Goal: Task Accomplishment & Management: Manage account settings

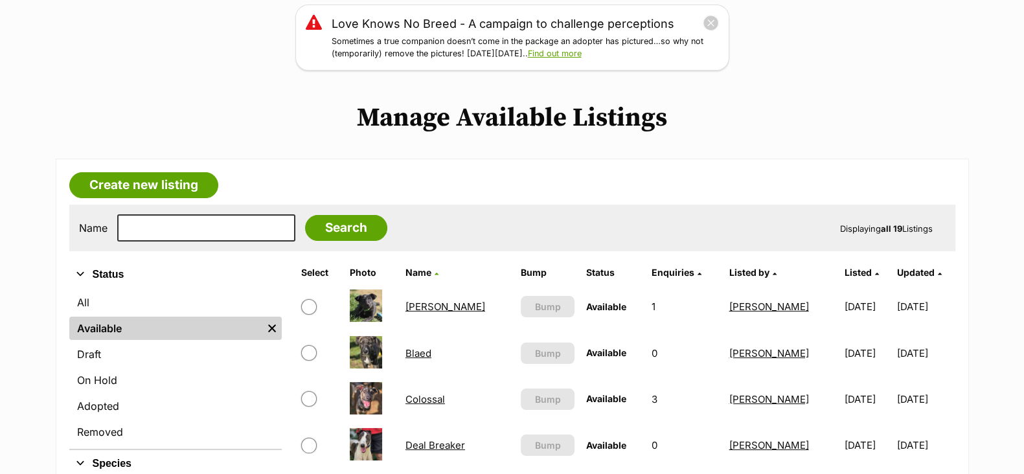
scroll to position [243, 0]
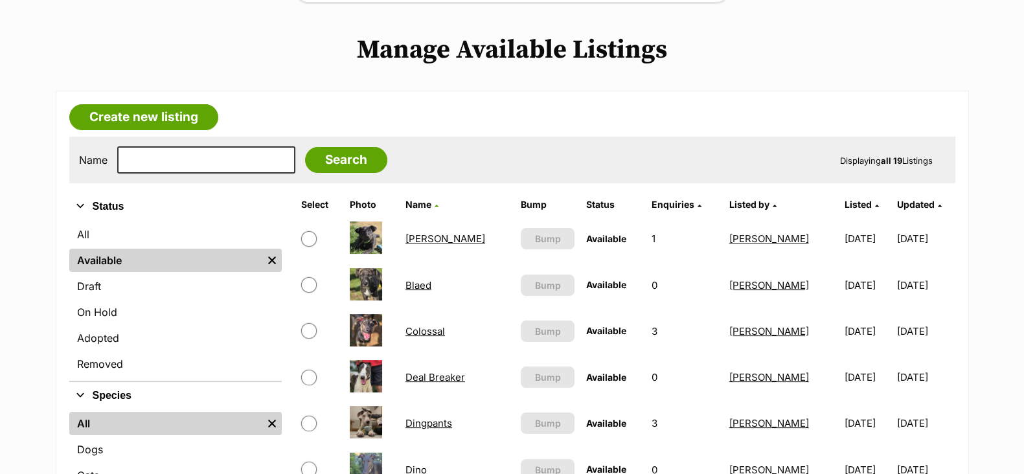
click at [418, 282] on link "Blaed" at bounding box center [418, 285] width 26 height 12
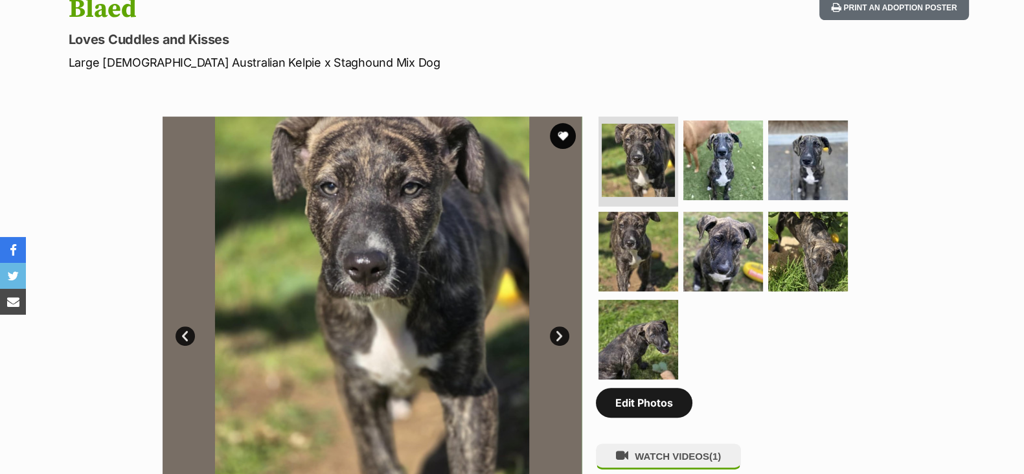
click at [628, 412] on link "Edit Photos" at bounding box center [644, 403] width 96 height 30
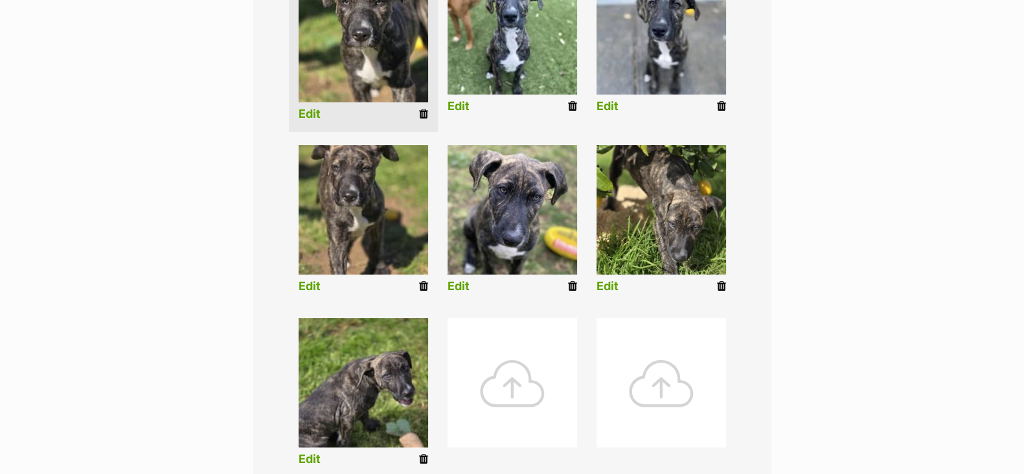
scroll to position [486, 0]
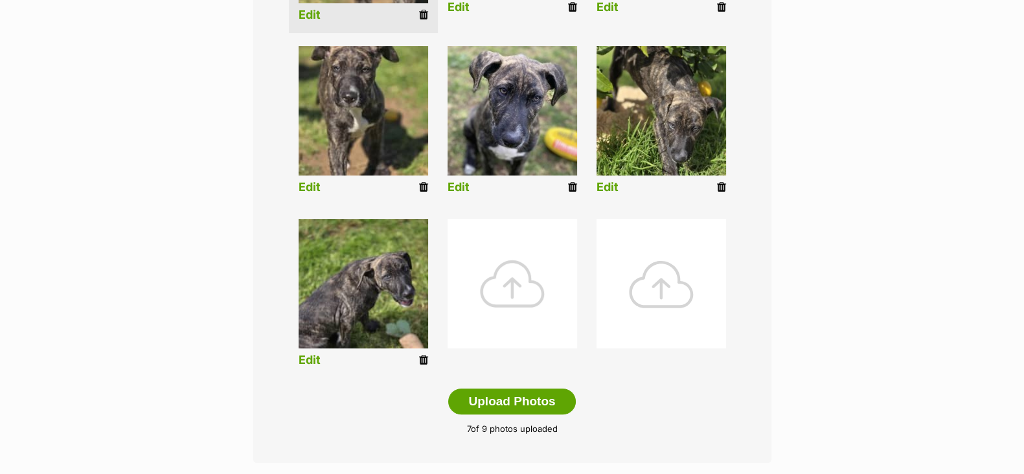
click at [518, 326] on div at bounding box center [513, 284] width 130 height 130
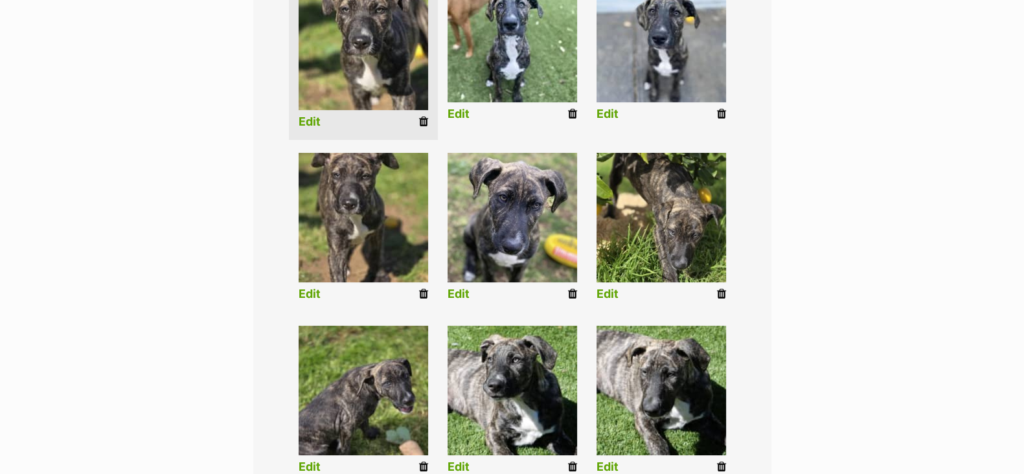
scroll to position [405, 0]
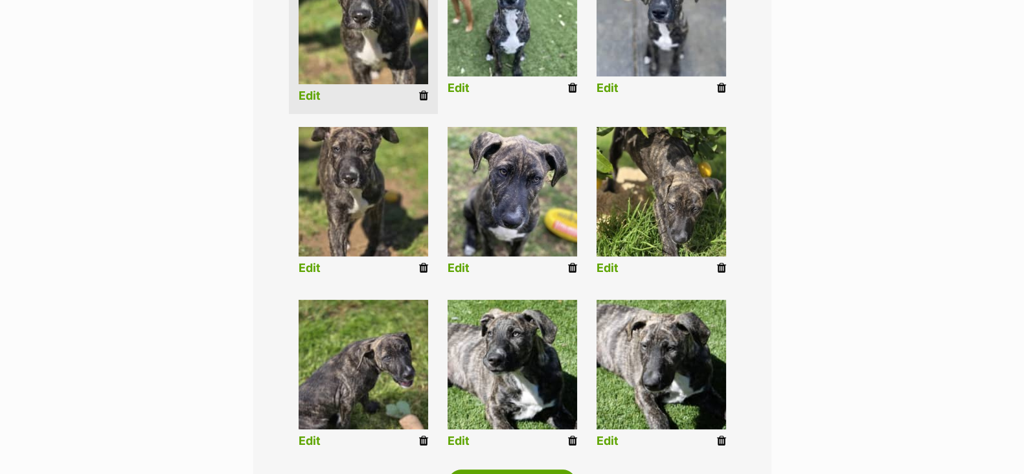
drag, startPoint x: 722, startPoint y: 271, endPoint x: 598, endPoint y: 96, distance: 214.7
click at [722, 271] on icon at bounding box center [721, 268] width 9 height 12
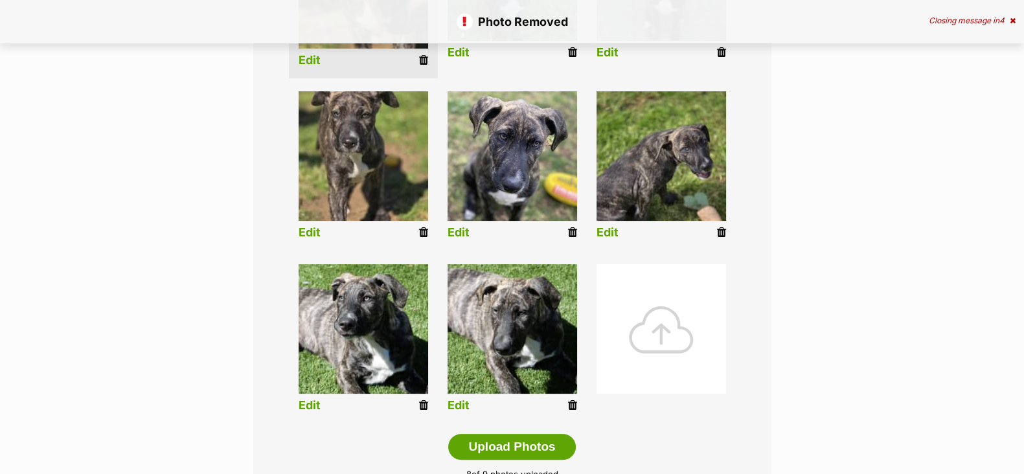
scroll to position [486, 0]
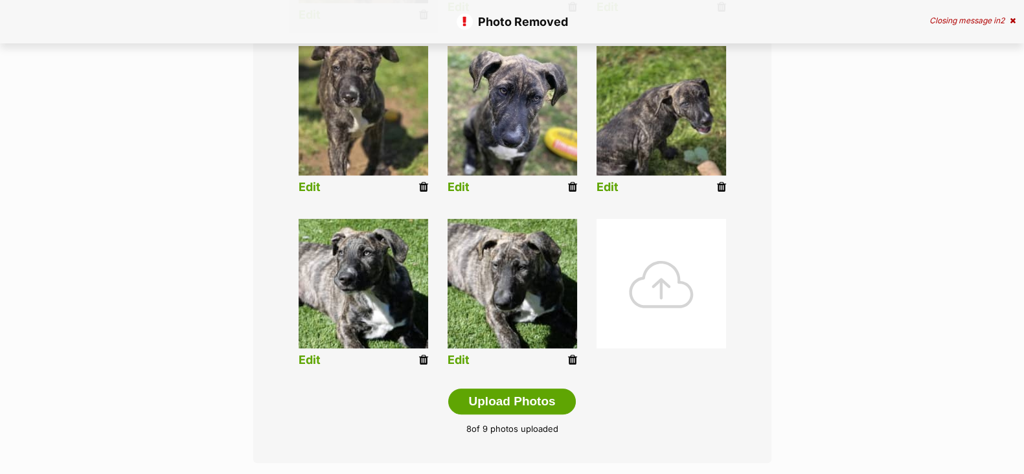
click at [422, 361] on icon at bounding box center [423, 360] width 9 height 12
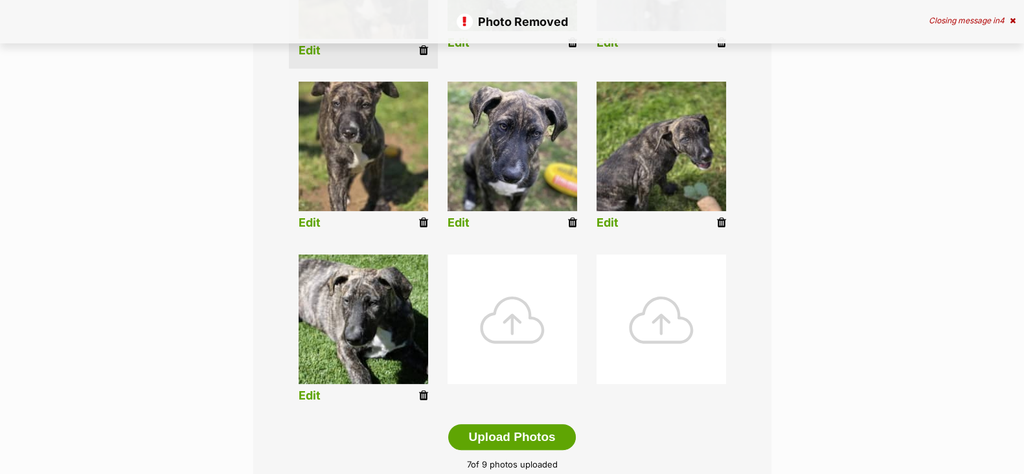
scroll to position [566, 0]
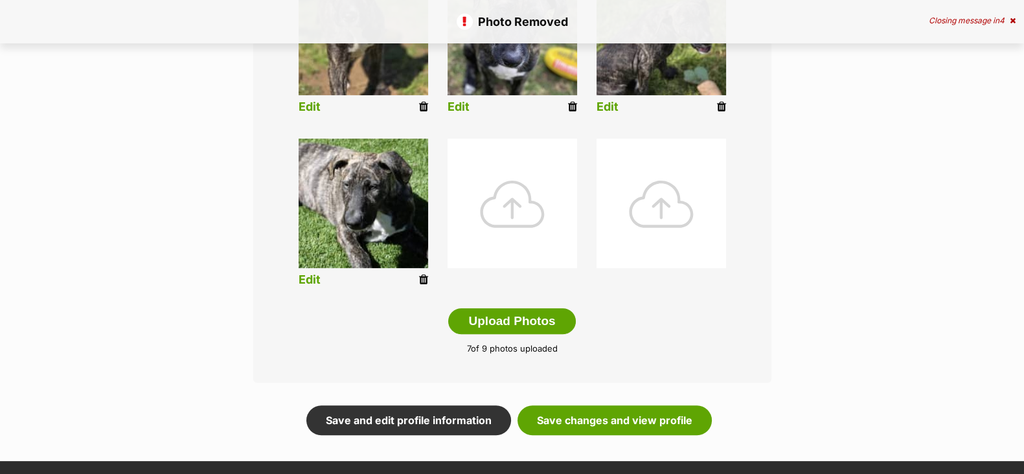
click at [522, 172] on div at bounding box center [513, 204] width 130 height 130
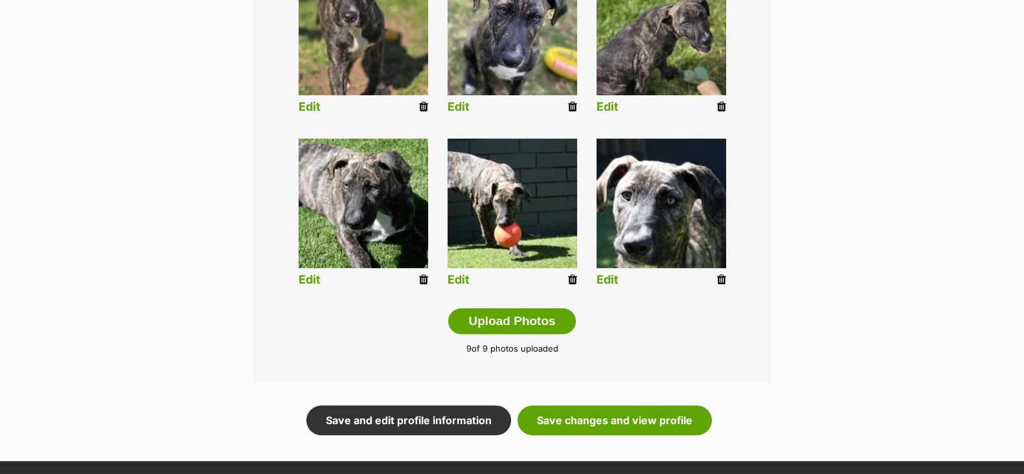
click at [602, 278] on link "Edit" at bounding box center [607, 280] width 22 height 14
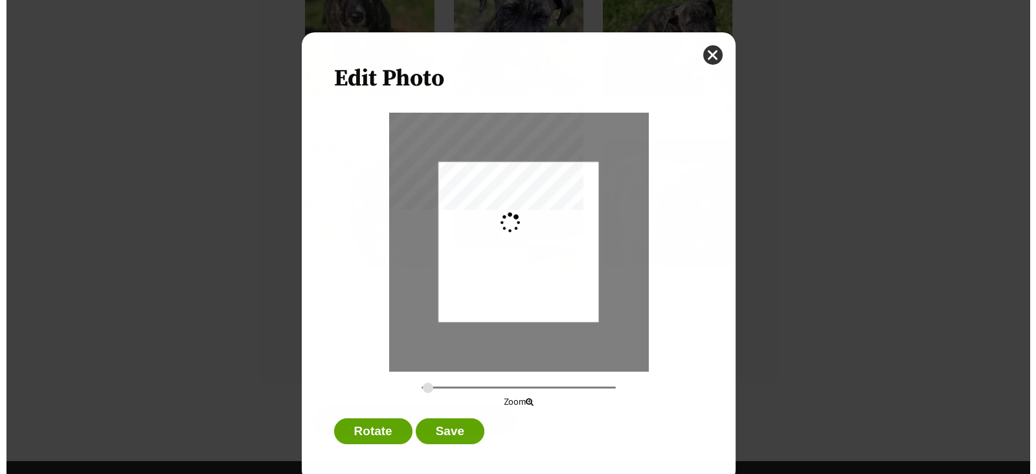
scroll to position [0, 0]
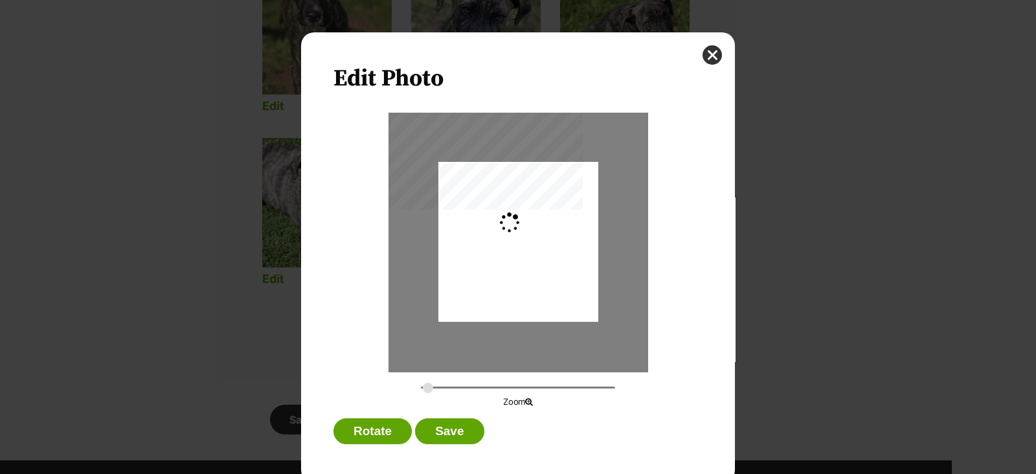
type input "0.2744"
drag, startPoint x: 578, startPoint y: 286, endPoint x: 583, endPoint y: 315, distance: 29.5
click at [583, 315] on div "Dialog Window - Close (Press escape to close)" at bounding box center [518, 271] width 160 height 284
click at [447, 429] on button "Save" at bounding box center [449, 431] width 69 height 26
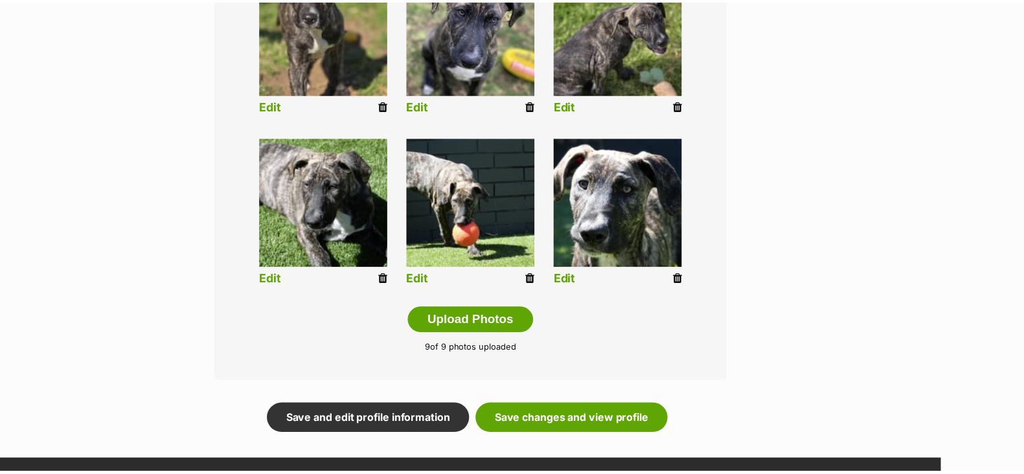
scroll to position [566, 0]
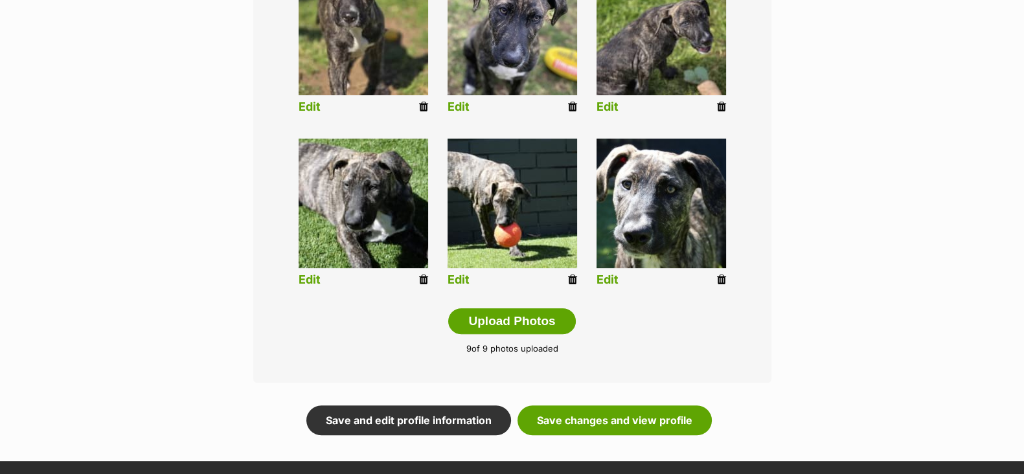
click at [460, 282] on link "Edit" at bounding box center [459, 280] width 22 height 14
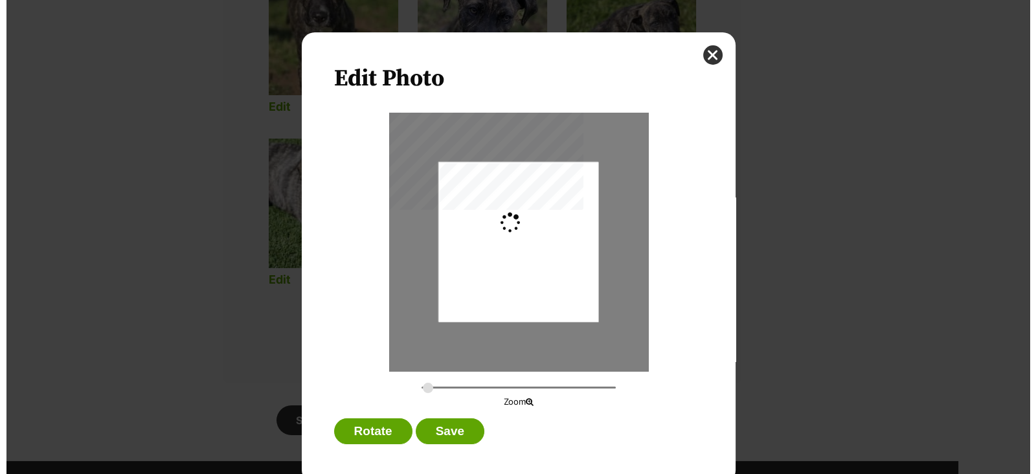
scroll to position [0, 0]
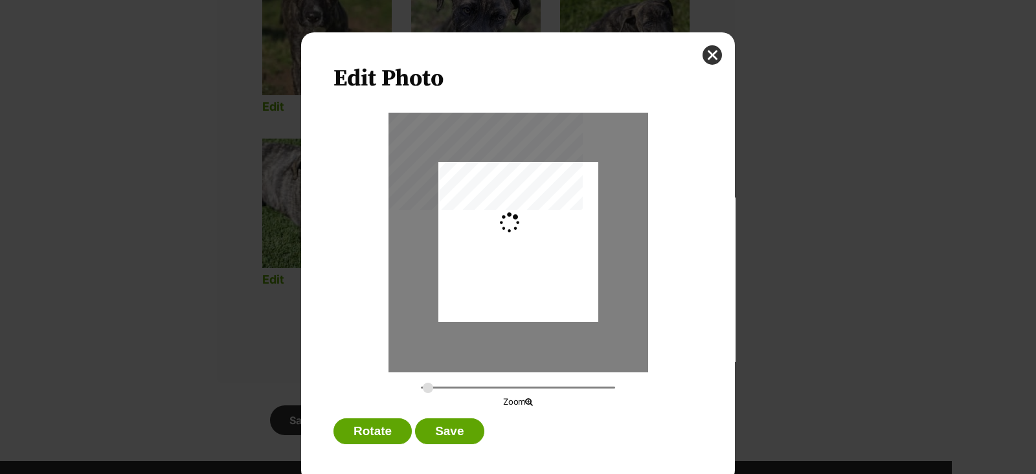
type input "0.4881"
drag, startPoint x: 552, startPoint y: 279, endPoint x: 604, endPoint y: 284, distance: 52.1
click at [604, 284] on div "Dialog Window - Close (Press escape to close)" at bounding box center [569, 242] width 284 height 160
click at [437, 425] on button "Save" at bounding box center [449, 431] width 69 height 26
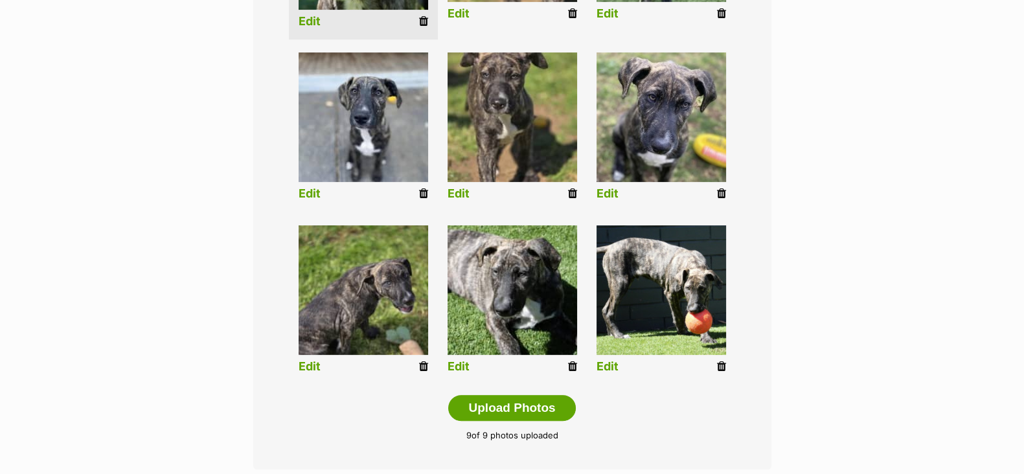
scroll to position [558, 0]
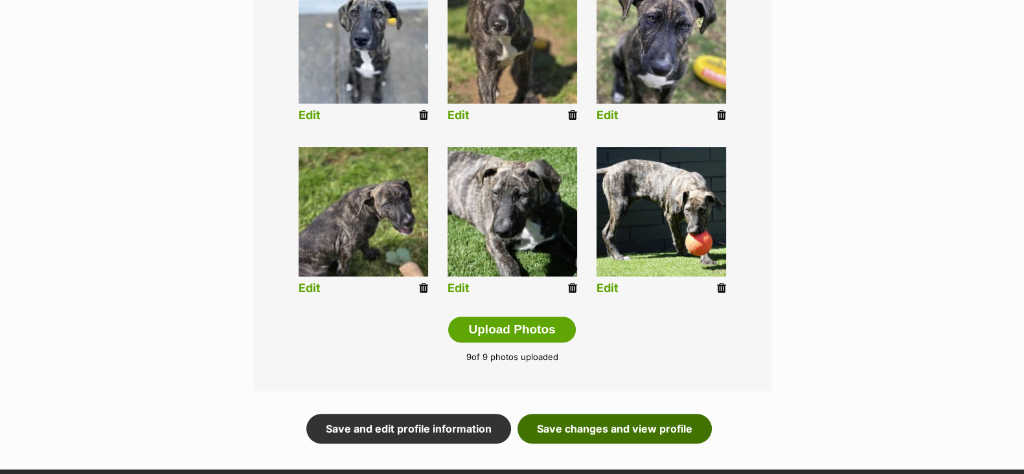
click at [668, 425] on link "Save changes and view profile" at bounding box center [614, 429] width 194 height 30
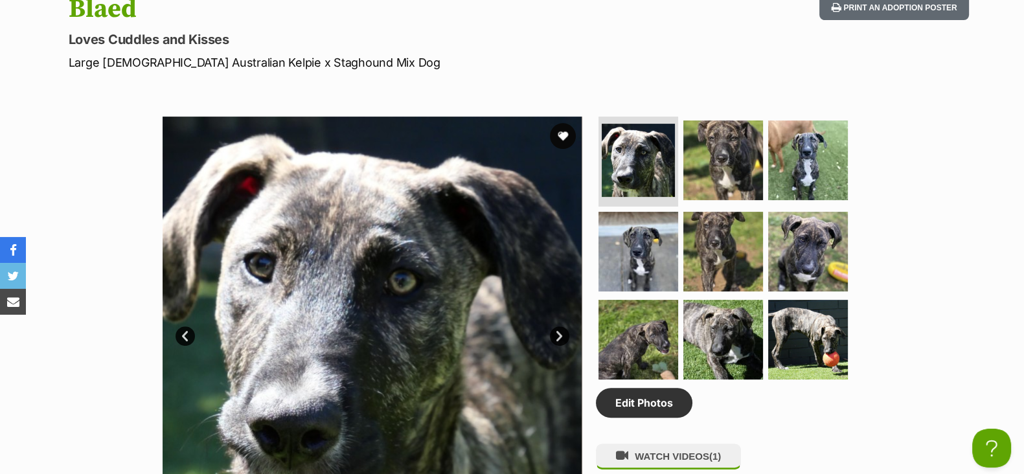
scroll to position [647, 0]
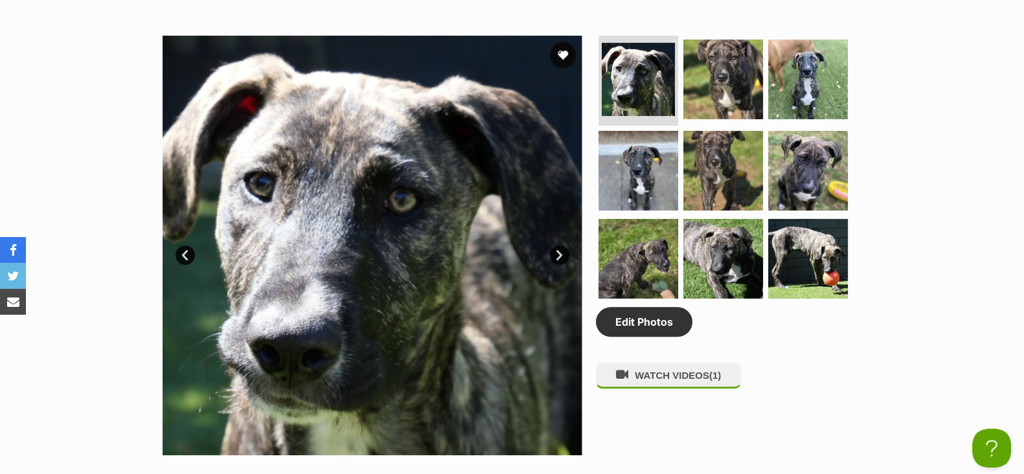
click at [556, 257] on link "Next" at bounding box center [559, 254] width 19 height 19
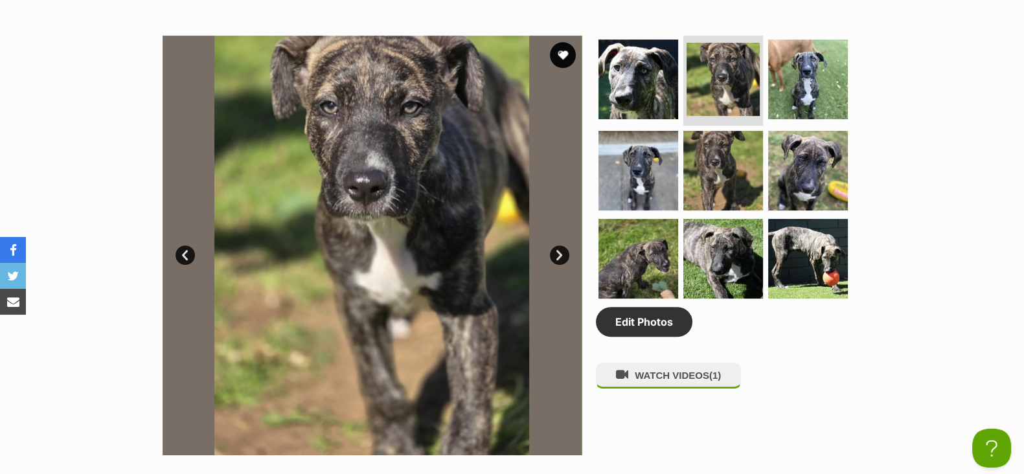
click at [556, 257] on link "Next" at bounding box center [559, 254] width 19 height 19
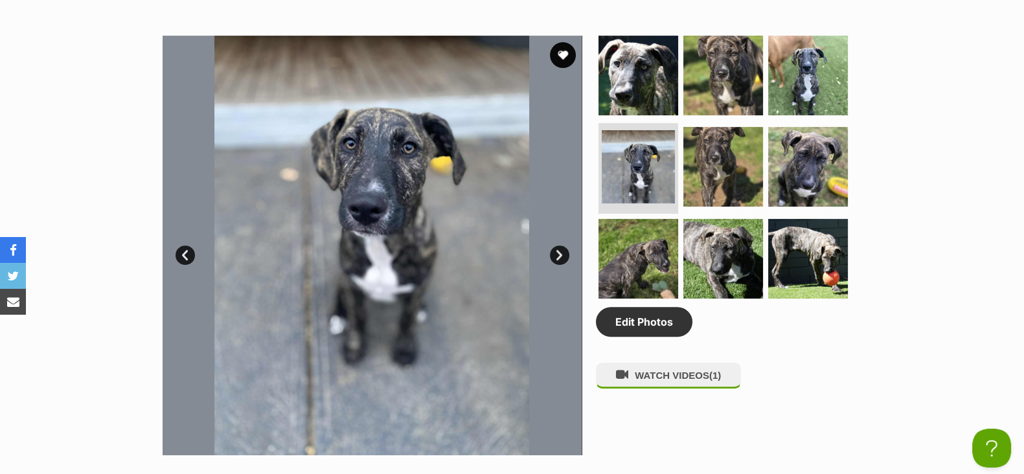
click at [556, 257] on link "Next" at bounding box center [559, 254] width 19 height 19
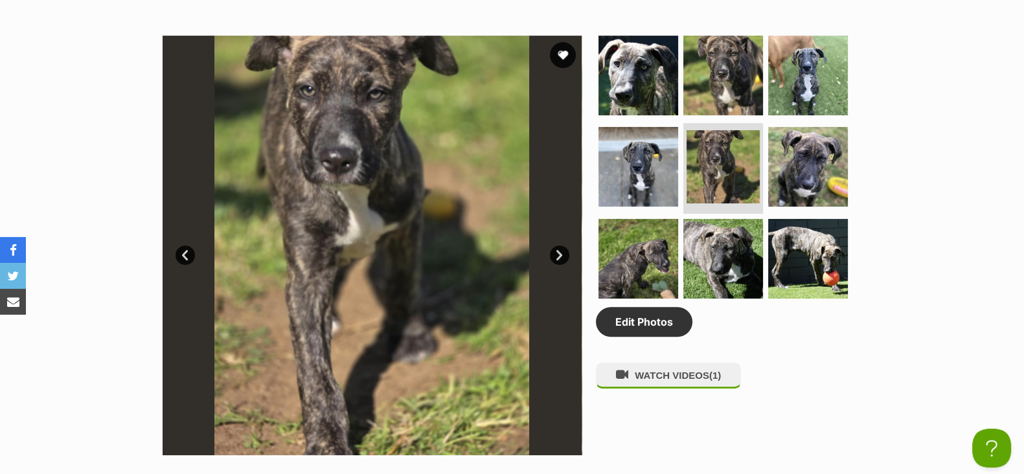
click at [556, 257] on link "Next" at bounding box center [559, 254] width 19 height 19
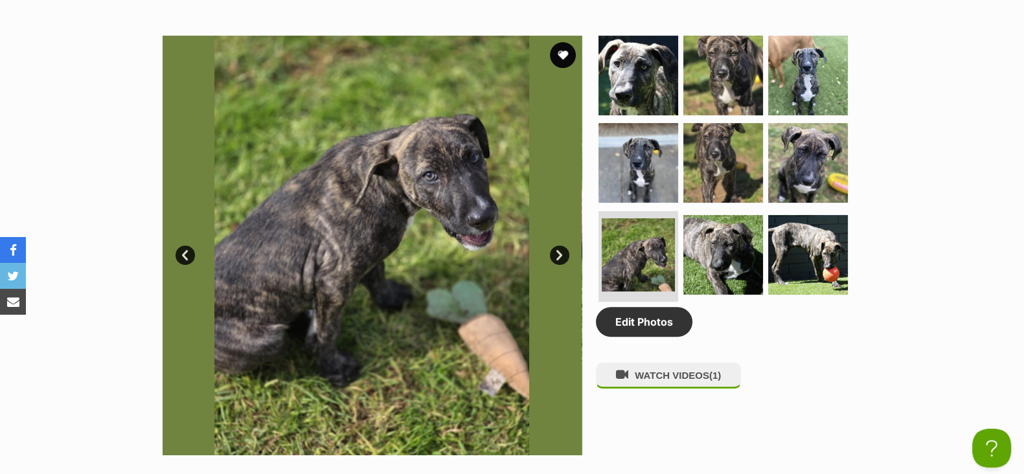
click at [556, 257] on link "Next" at bounding box center [559, 254] width 19 height 19
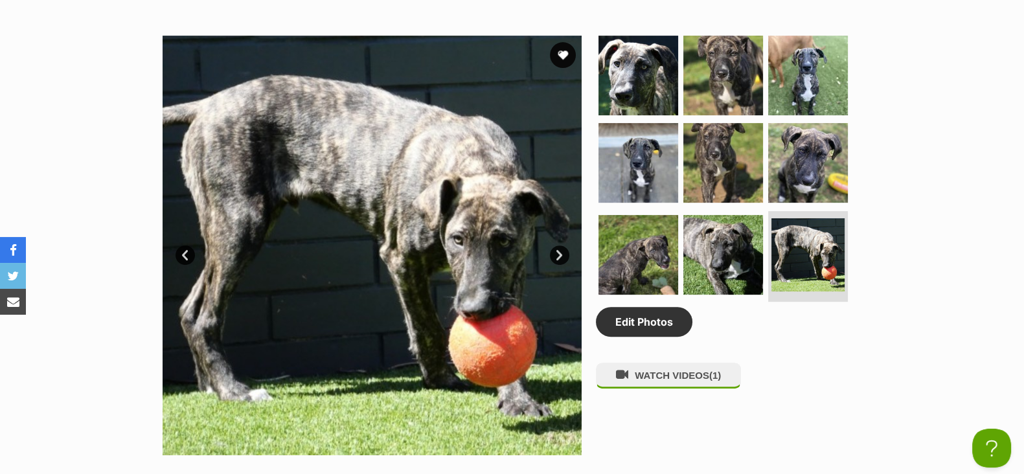
click at [188, 249] on link "Prev" at bounding box center [185, 254] width 19 height 19
drag, startPoint x: 188, startPoint y: 249, endPoint x: 201, endPoint y: 248, distance: 12.4
click at [188, 249] on link "Prev" at bounding box center [185, 254] width 19 height 19
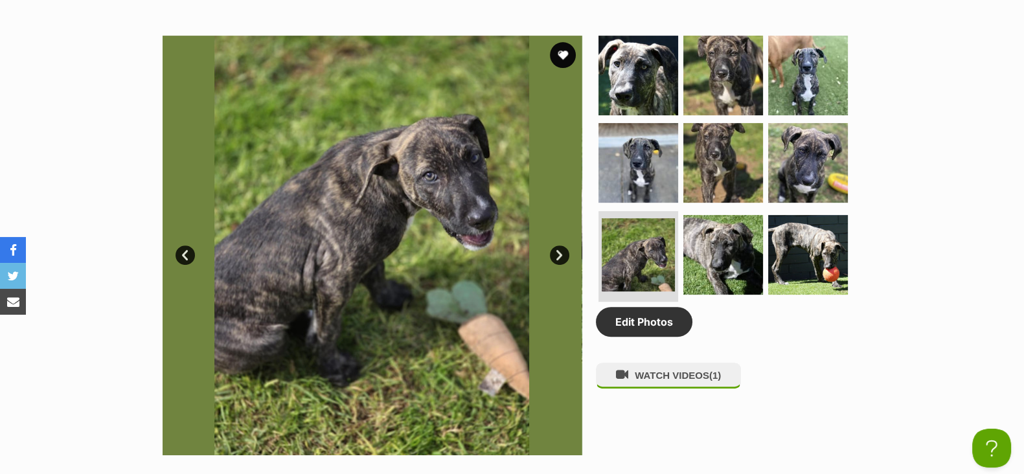
click at [554, 251] on link "Next" at bounding box center [559, 254] width 19 height 19
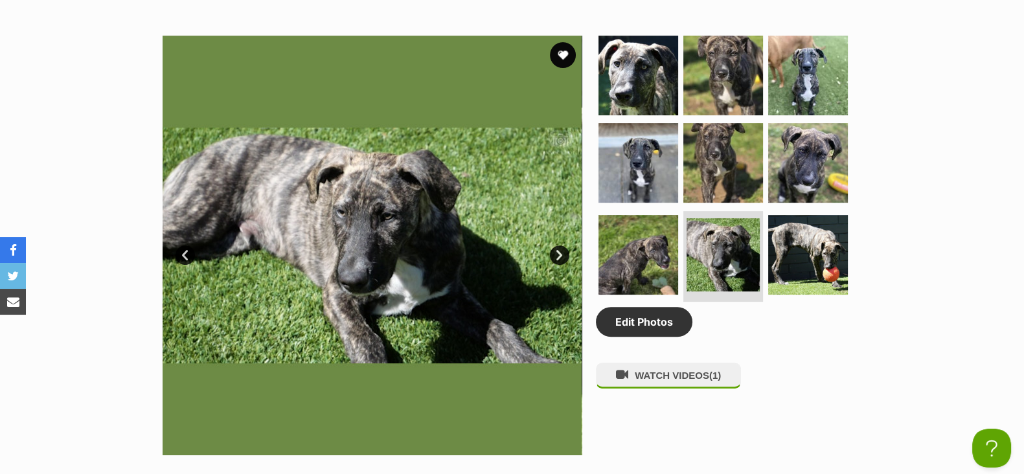
click at [554, 252] on link "Next" at bounding box center [559, 254] width 19 height 19
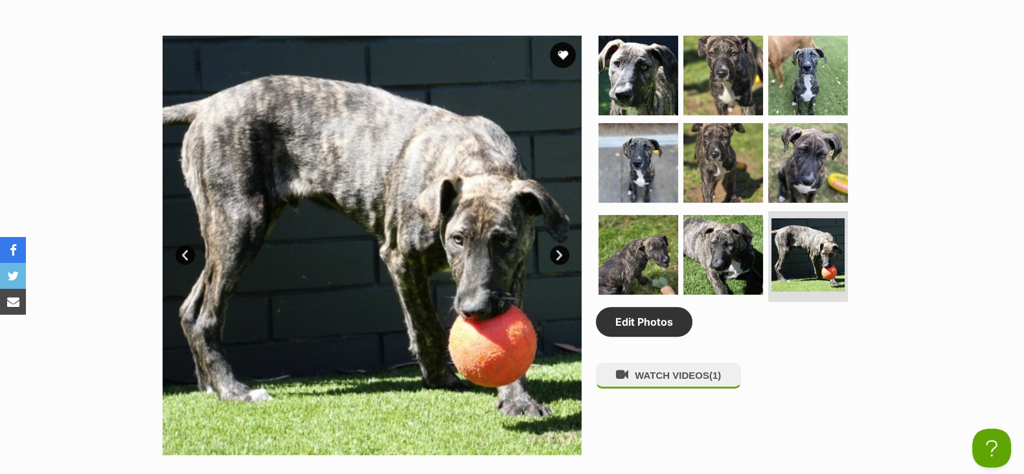
click at [557, 260] on link "Next" at bounding box center [559, 254] width 19 height 19
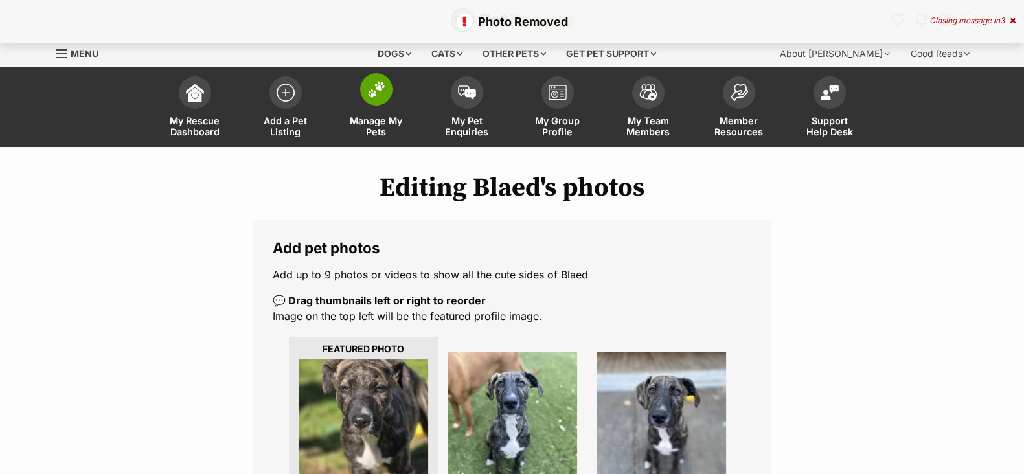
click at [381, 114] on link "Manage My Pets" at bounding box center [376, 108] width 91 height 77
